Goal: Transaction & Acquisition: Purchase product/service

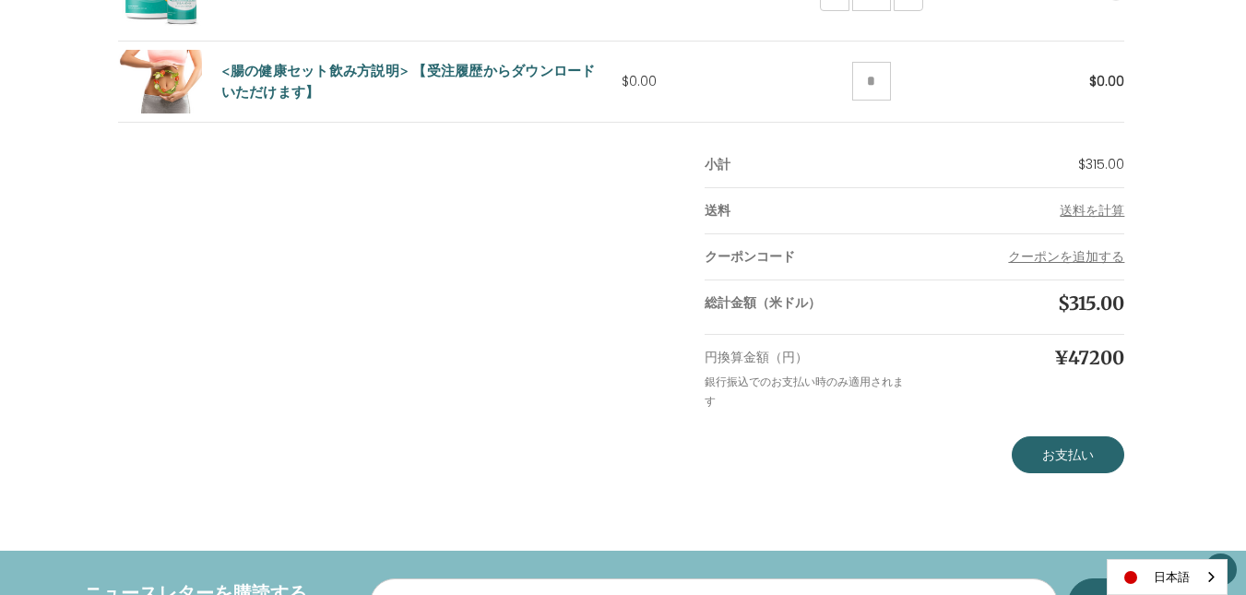
scroll to position [830, 0]
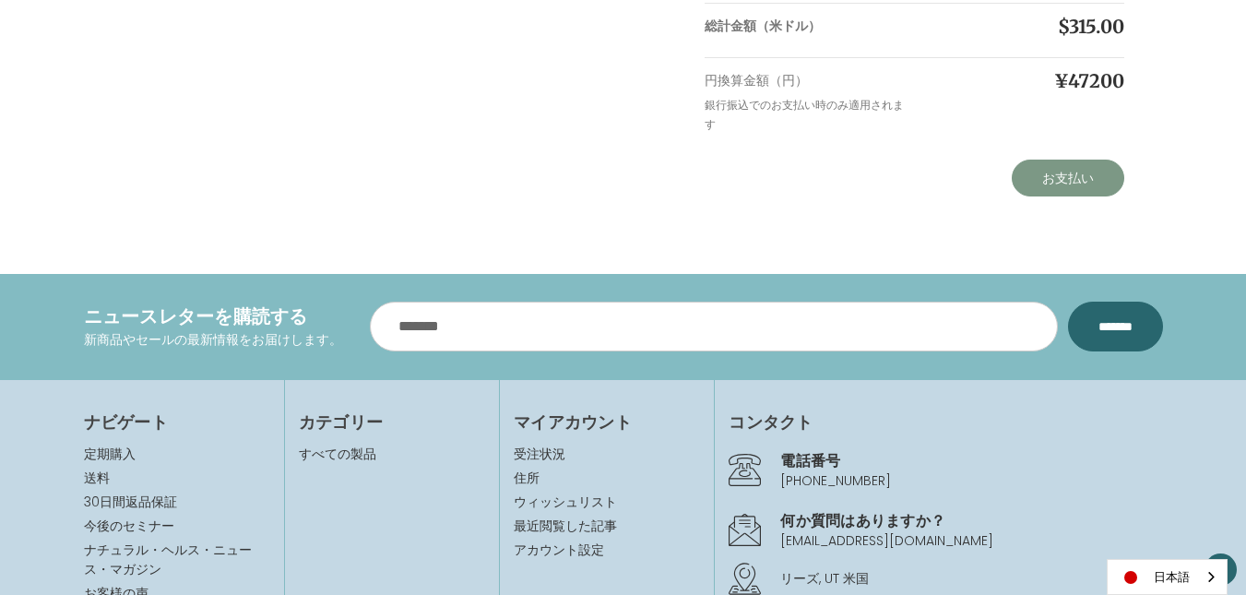
click at [1082, 178] on link "お支払い" at bounding box center [1068, 178] width 113 height 37
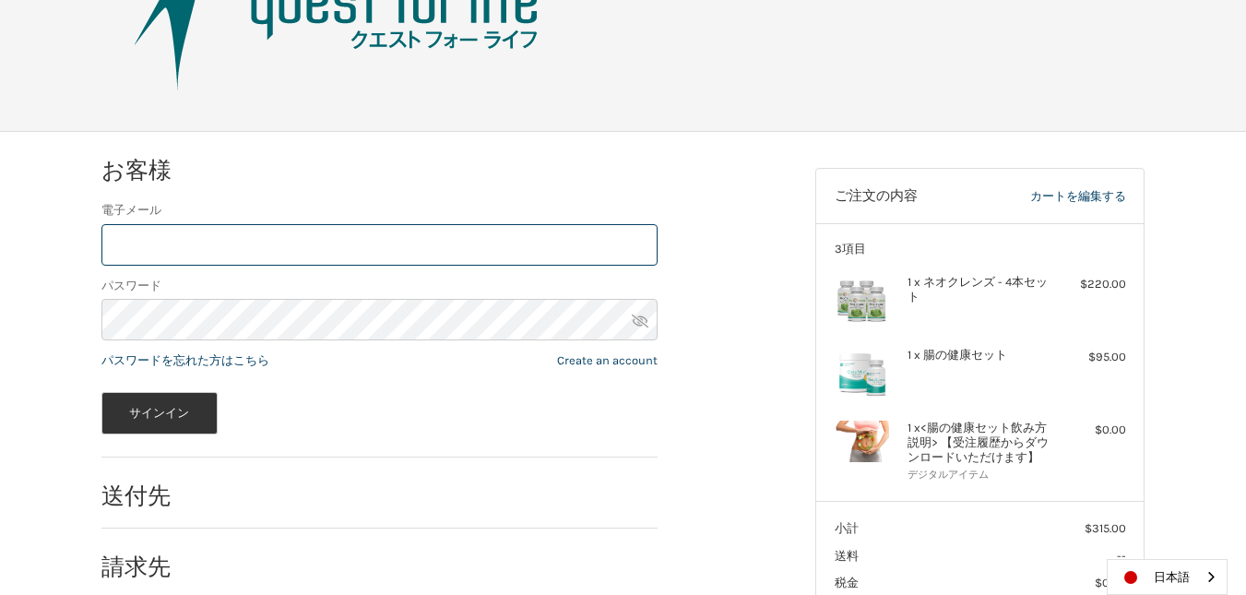
scroll to position [138, 0]
